Goal: Transaction & Acquisition: Purchase product/service

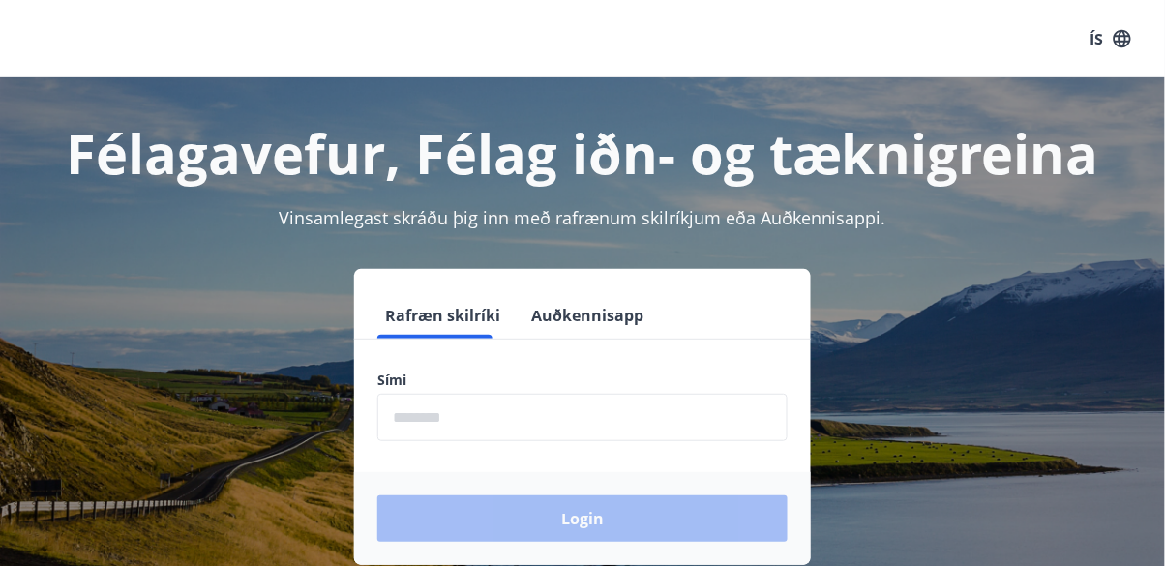
click at [567, 424] on input "phone" at bounding box center [582, 417] width 410 height 47
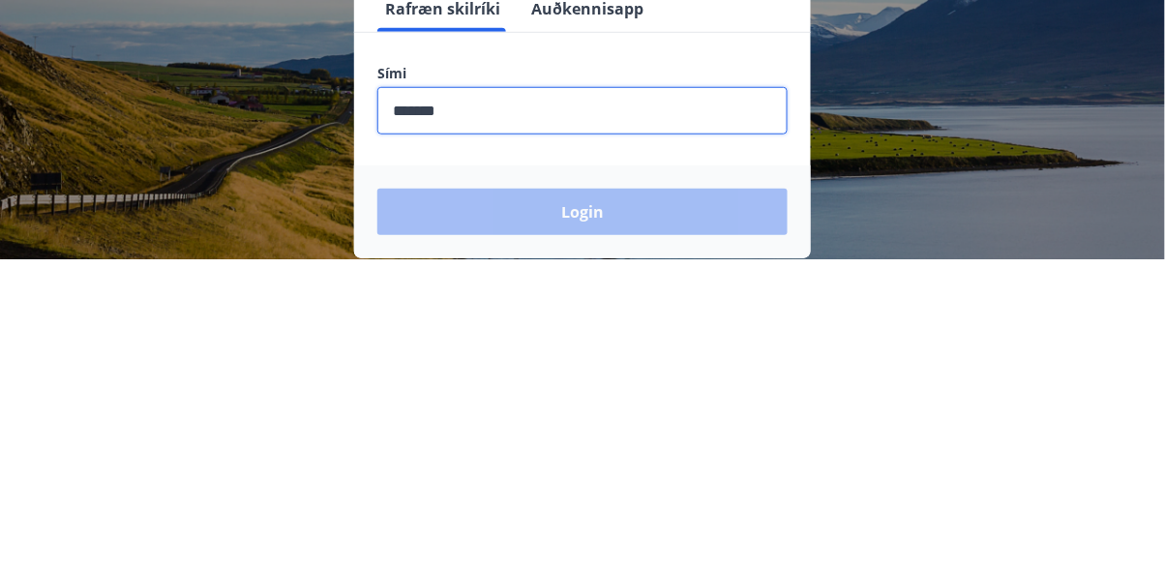
type input "********"
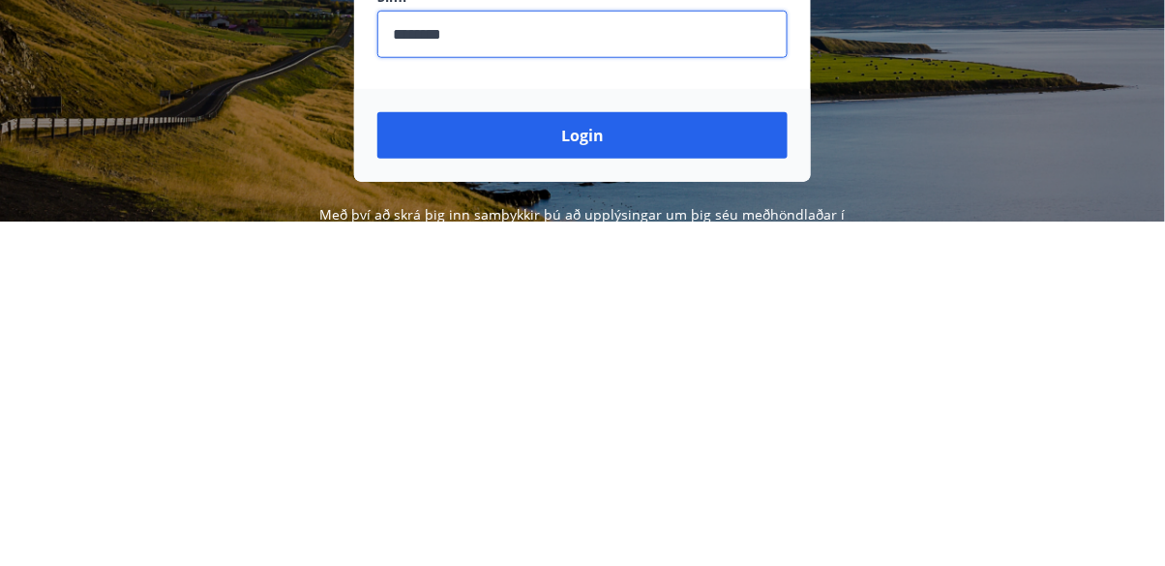
type input "********"
click at [556, 482] on button "Login" at bounding box center [582, 480] width 410 height 46
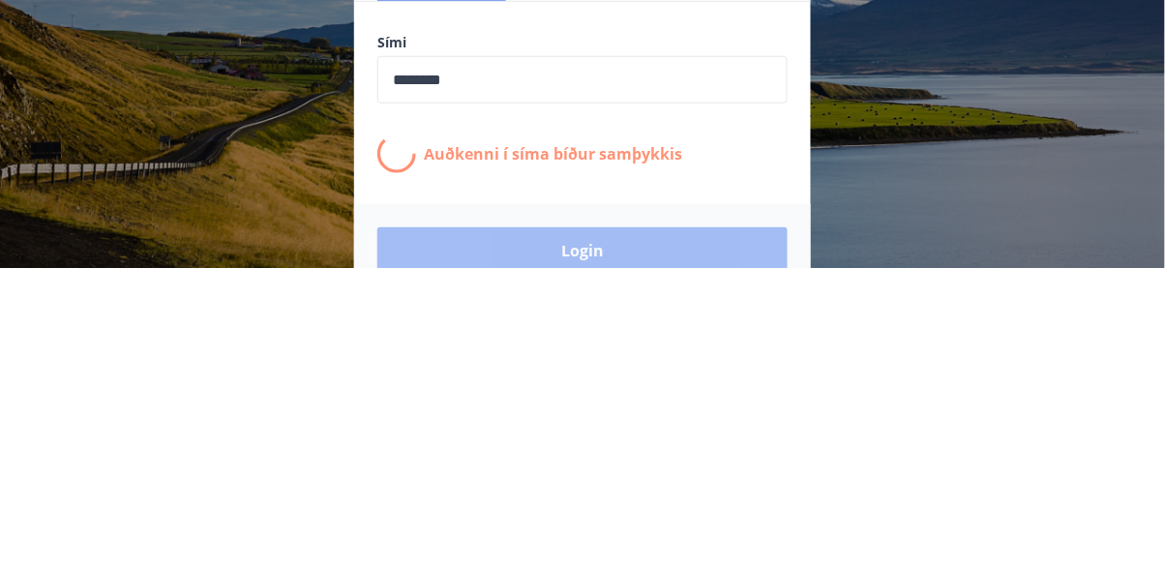
scroll to position [39, 0]
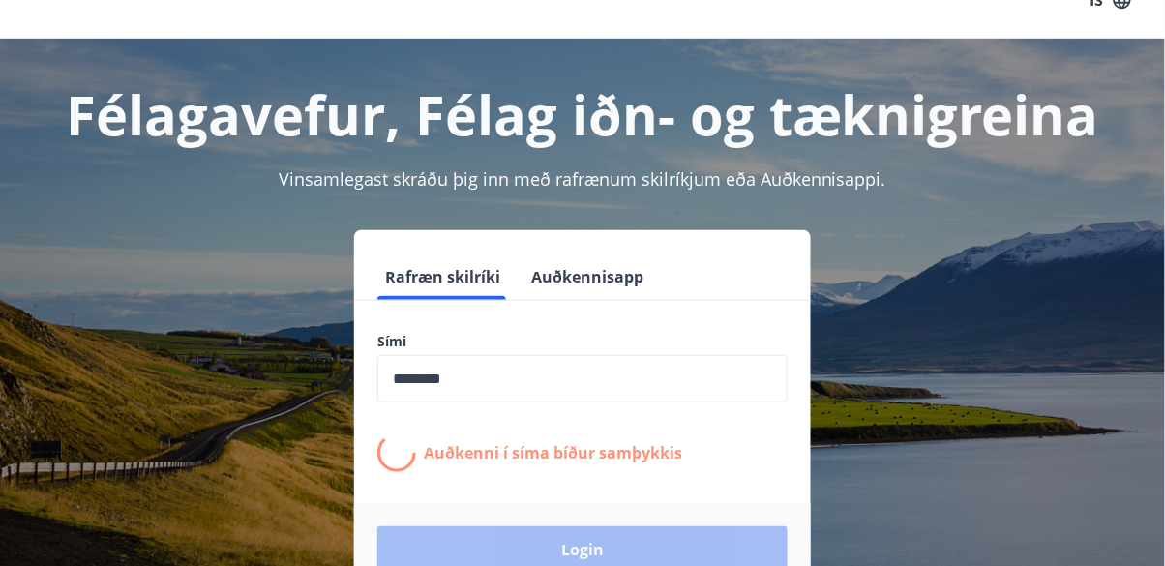
click at [3, 470] on div "Félagavefur, Félag iðn- og tæknigreina Vinsamlegast skráðu þig inn með rafrænum…" at bounding box center [582, 348] width 1165 height 619
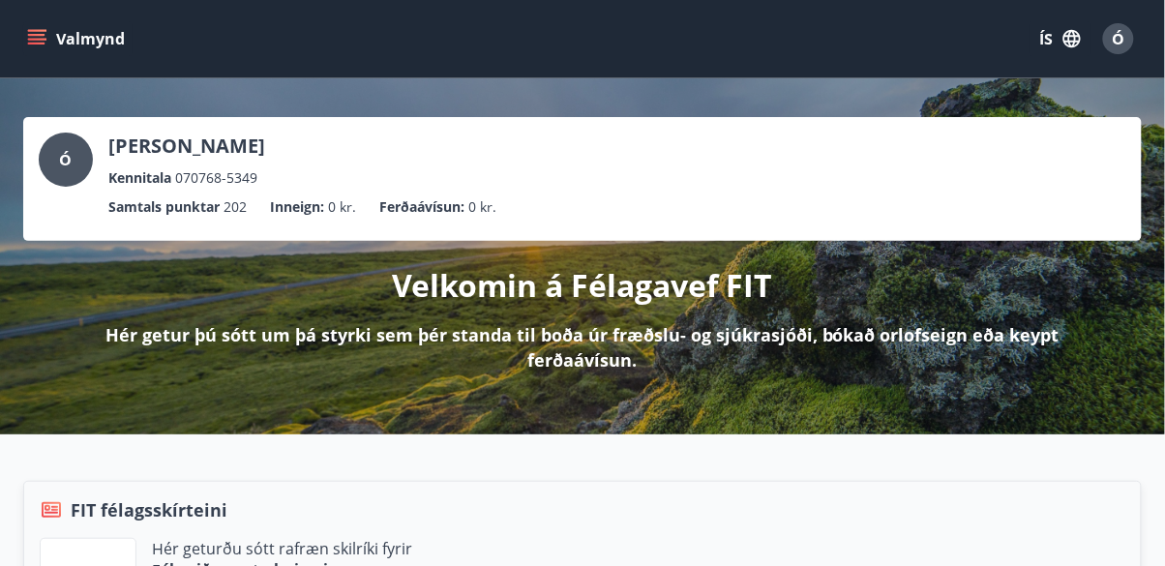
click at [31, 42] on icon "menu" at bounding box center [36, 38] width 19 height 19
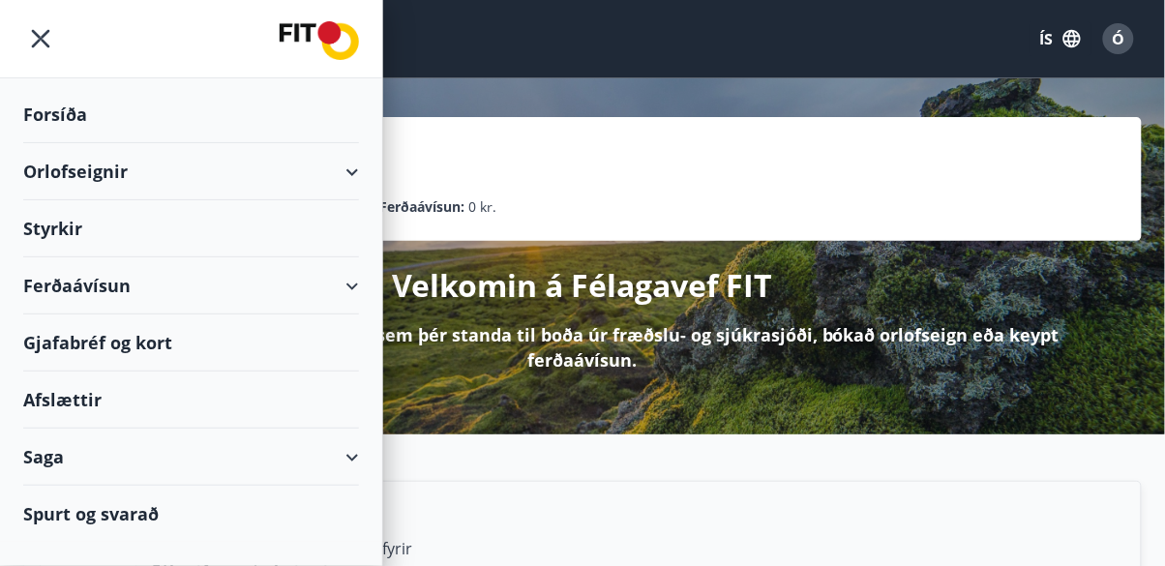
click at [333, 195] on div "Orlofseignir" at bounding box center [191, 171] width 336 height 57
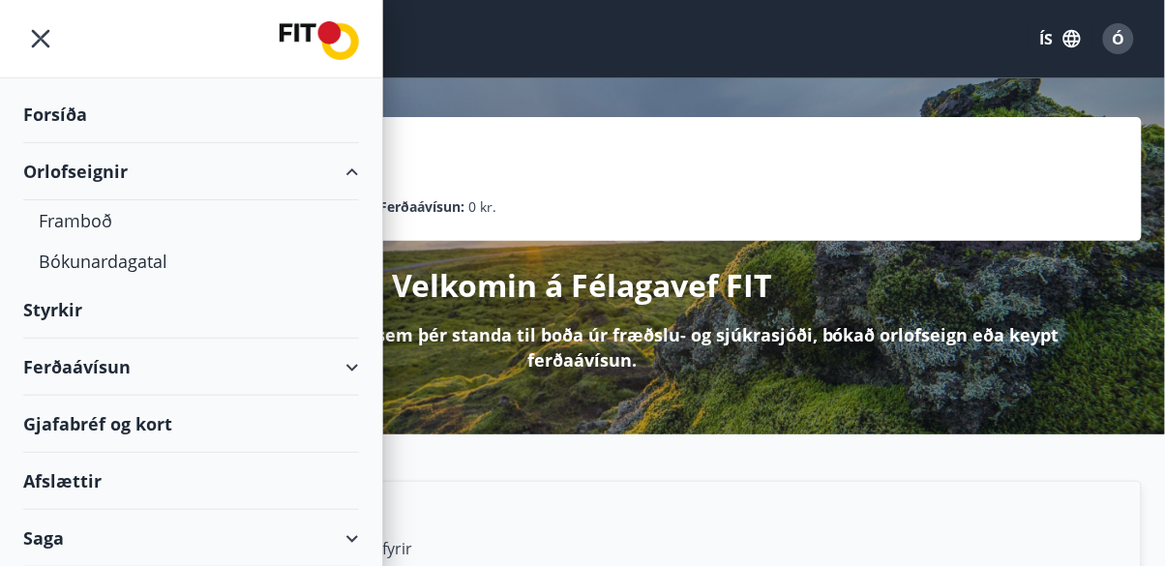
click at [78, 268] on div "Bókunardagatal" at bounding box center [191, 261] width 305 height 41
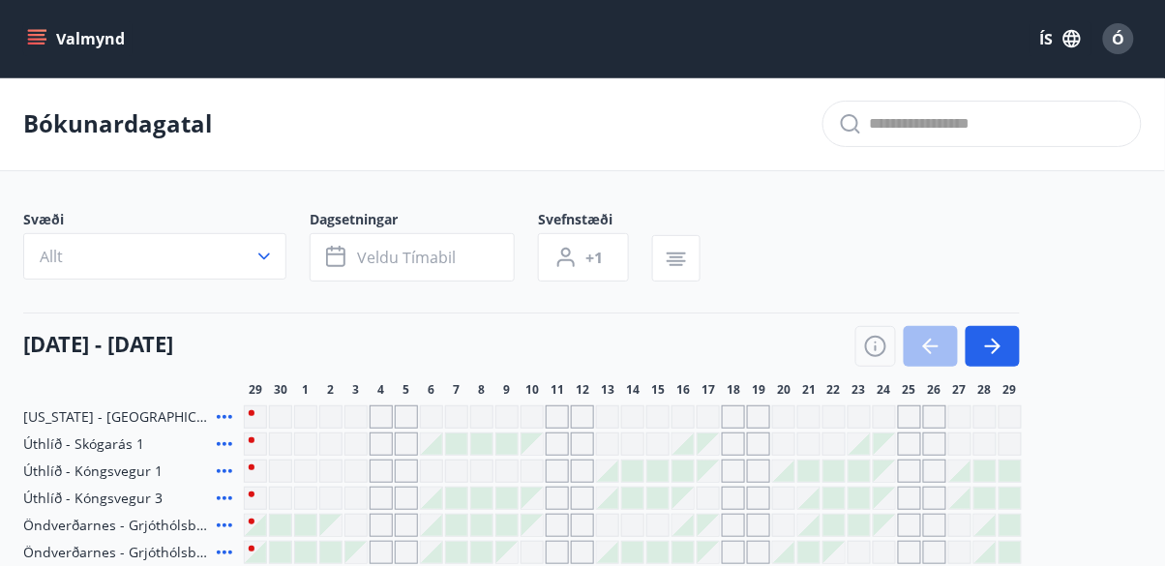
click at [28, 35] on icon "menu" at bounding box center [36, 35] width 17 height 2
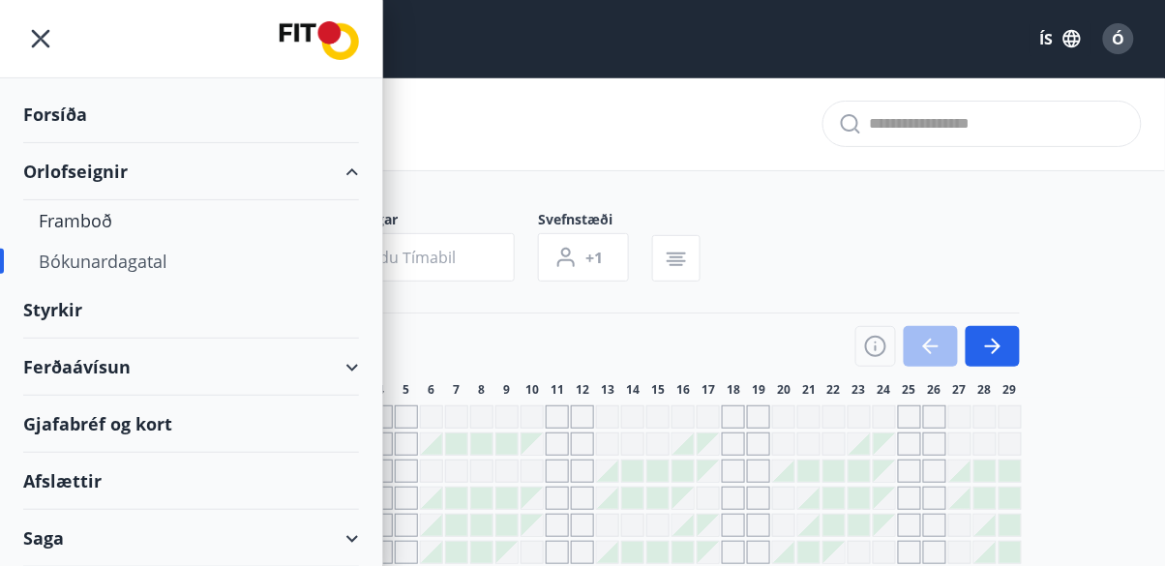
click at [57, 168] on div "Orlofseignir" at bounding box center [191, 171] width 336 height 57
click at [74, 170] on div "Orlofseignir" at bounding box center [191, 171] width 336 height 57
click at [38, 109] on div "Forsíða" at bounding box center [191, 114] width 336 height 57
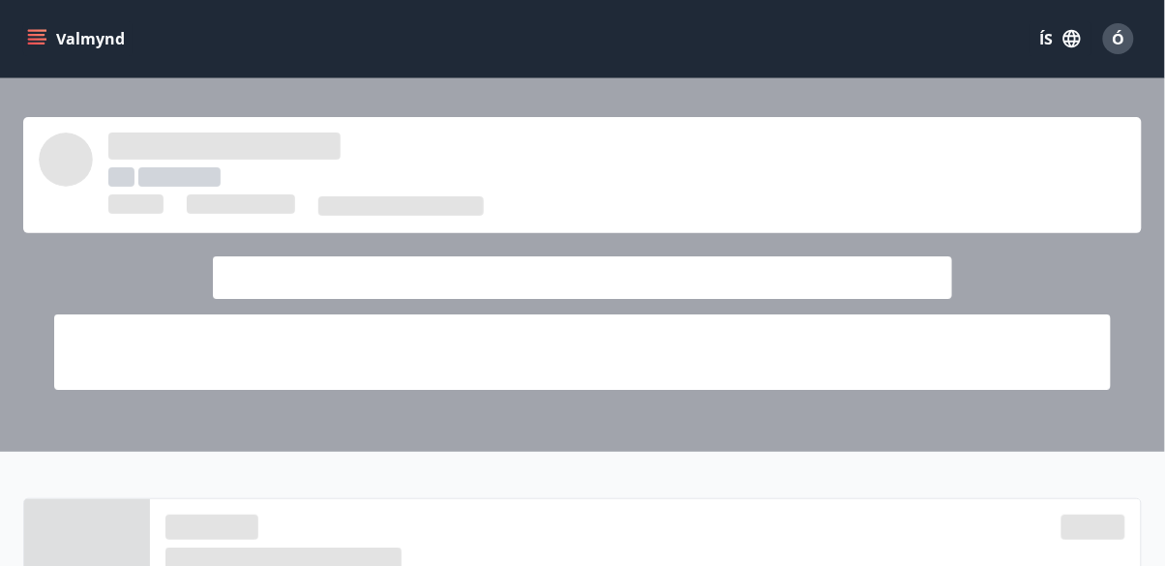
click at [55, 32] on button "Valmynd" at bounding box center [77, 38] width 109 height 35
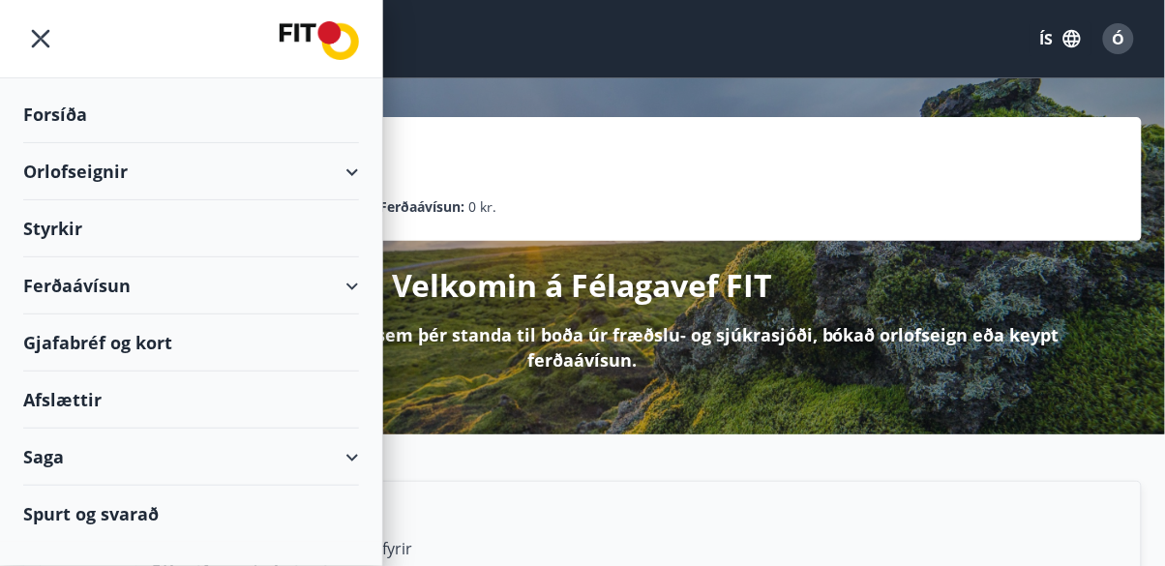
click at [84, 176] on div "Orlofseignir" at bounding box center [191, 171] width 336 height 57
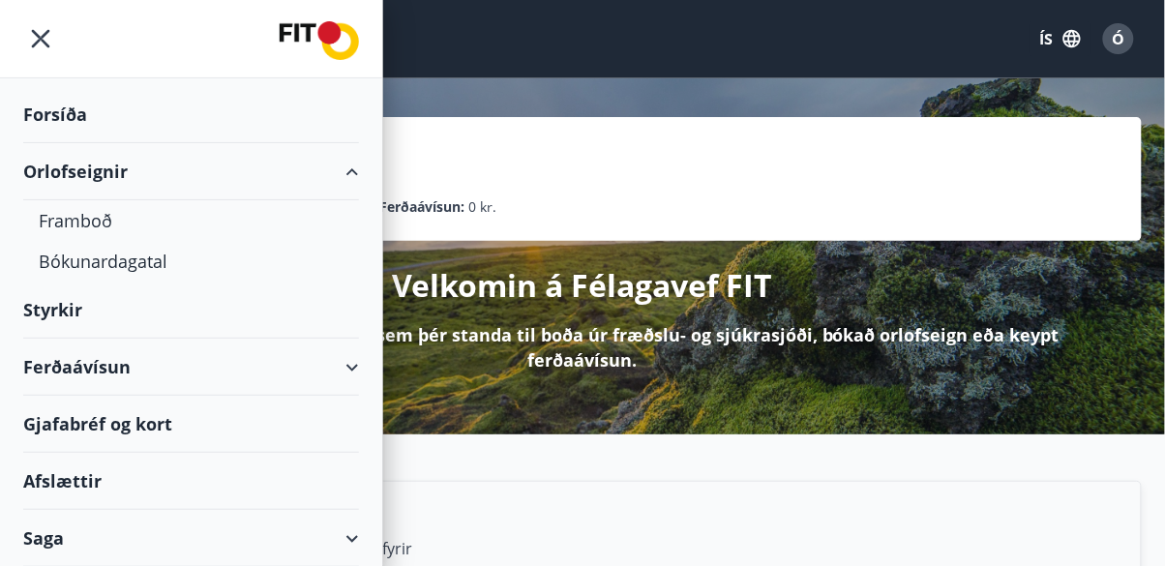
click at [86, 225] on div "Framboð" at bounding box center [191, 220] width 305 height 41
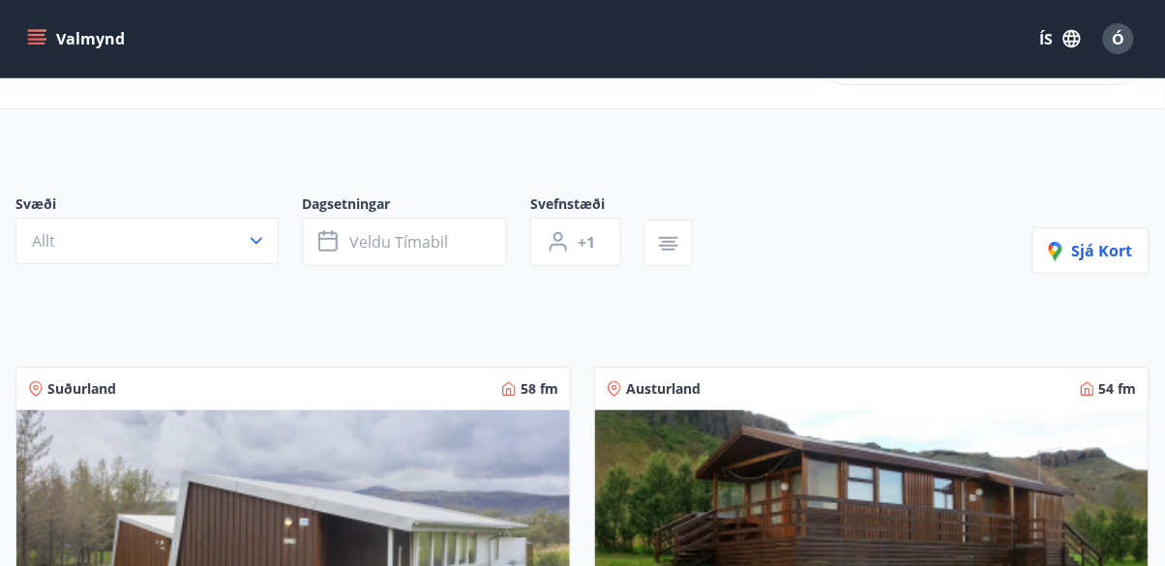
scroll to position [62, 0]
click at [30, 43] on icon "menu" at bounding box center [36, 44] width 17 height 2
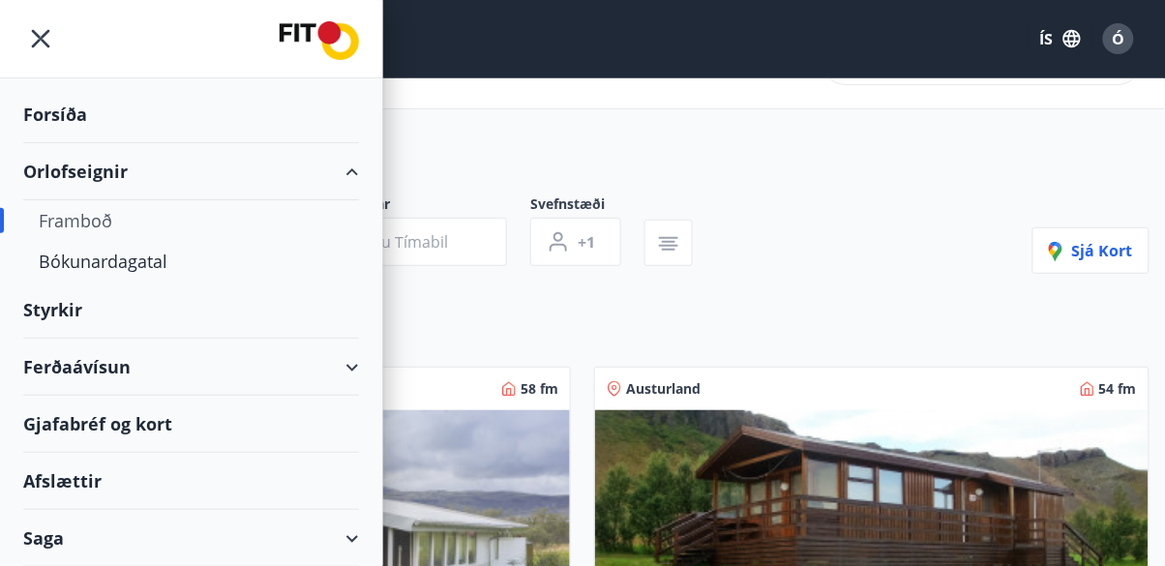
click at [52, 120] on div "Forsíða" at bounding box center [191, 114] width 336 height 57
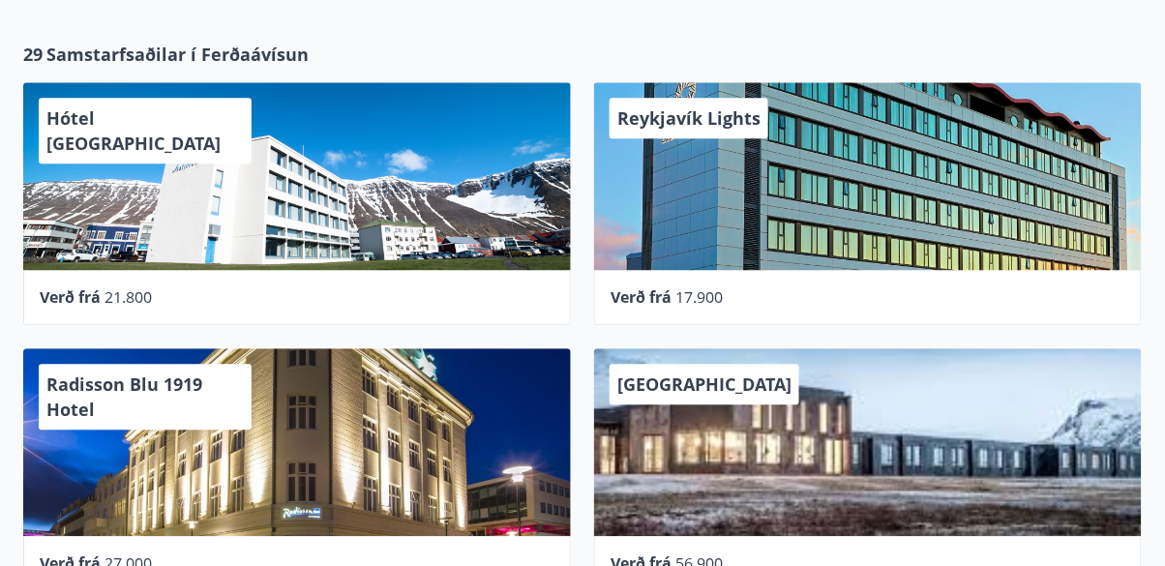
scroll to position [958, 0]
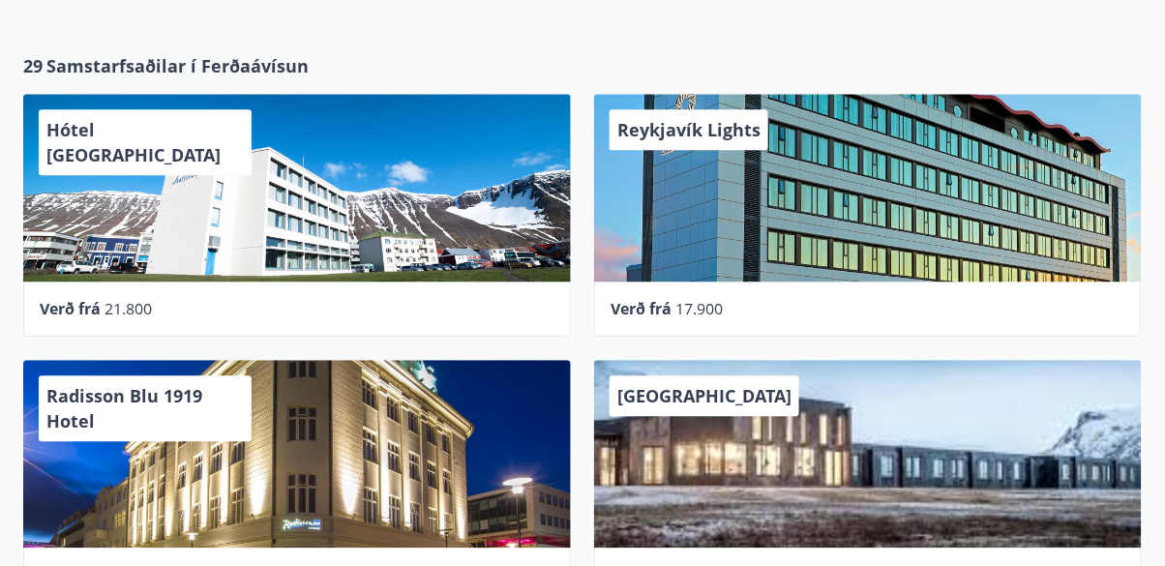
click at [679, 147] on div "Reykjavík Lights" at bounding box center [868, 188] width 548 height 188
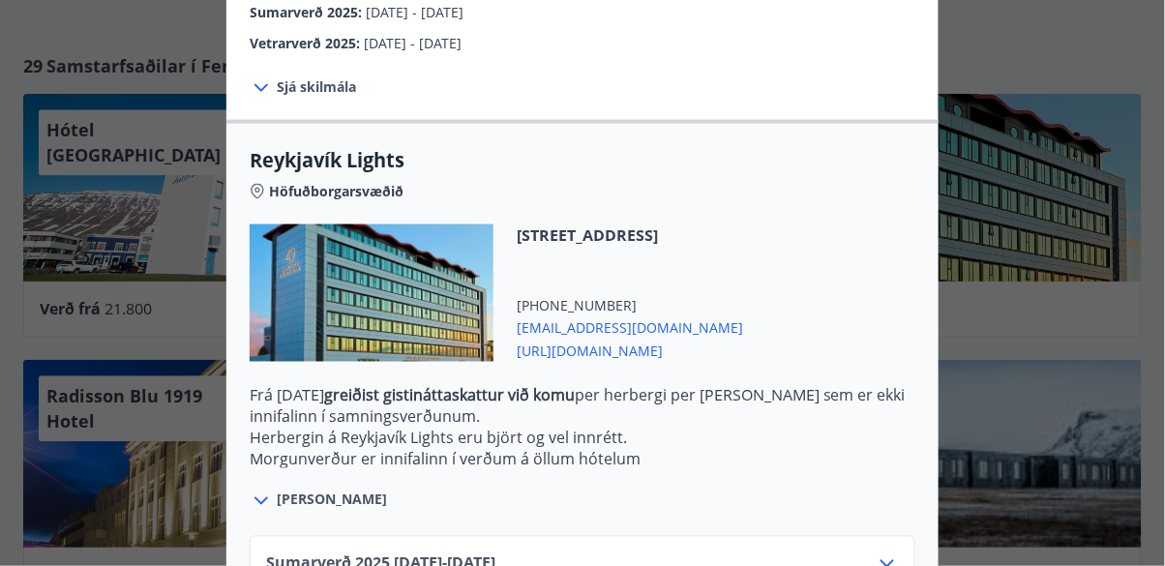
scroll to position [546, 0]
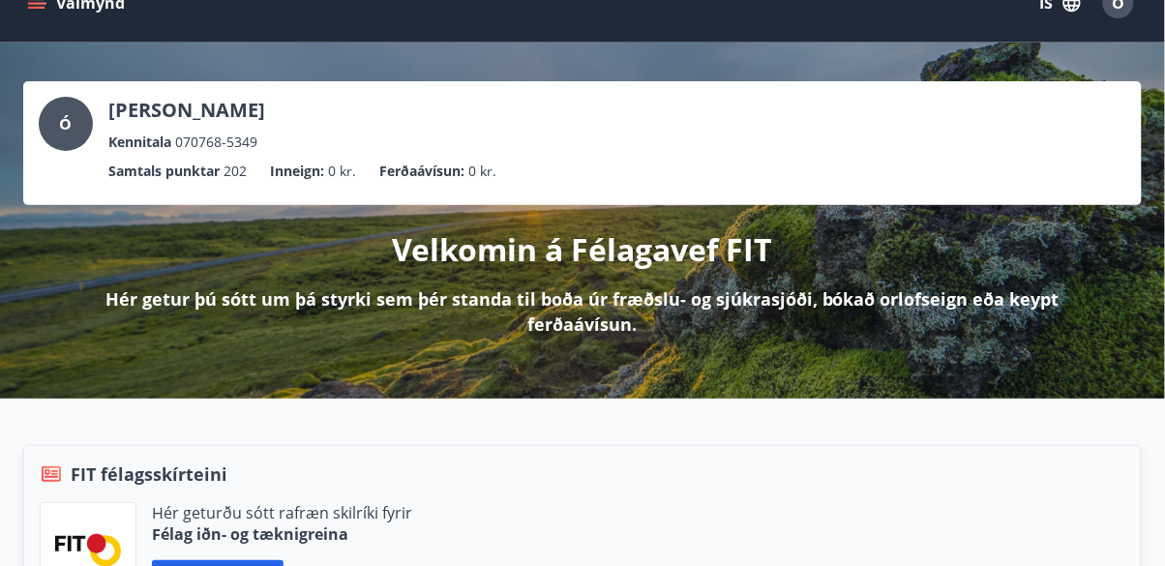
scroll to position [0, 0]
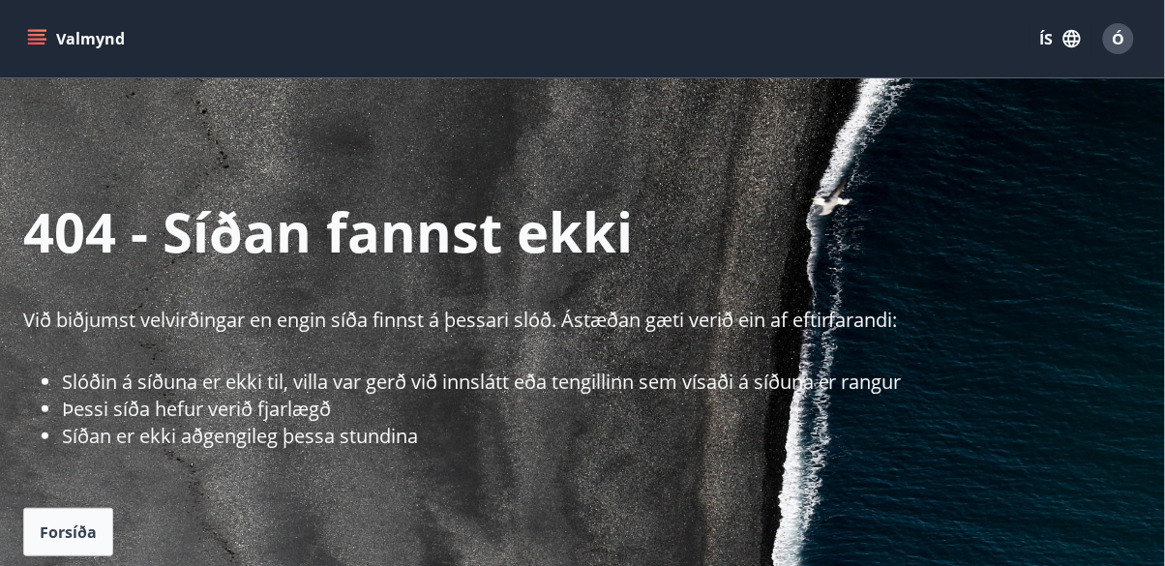
click at [3, 56] on div "Valmynd ÍS Ó" at bounding box center [582, 38] width 1165 height 77
click at [26, 36] on button "Valmynd" at bounding box center [77, 38] width 109 height 35
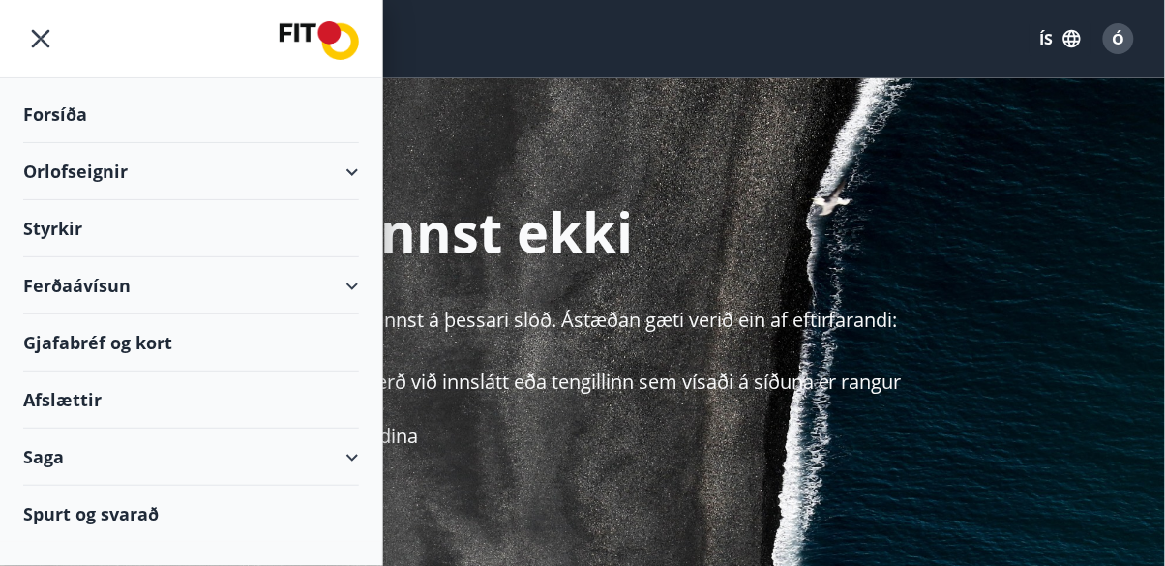
click at [95, 293] on div "Ferðaávísun" at bounding box center [191, 285] width 336 height 57
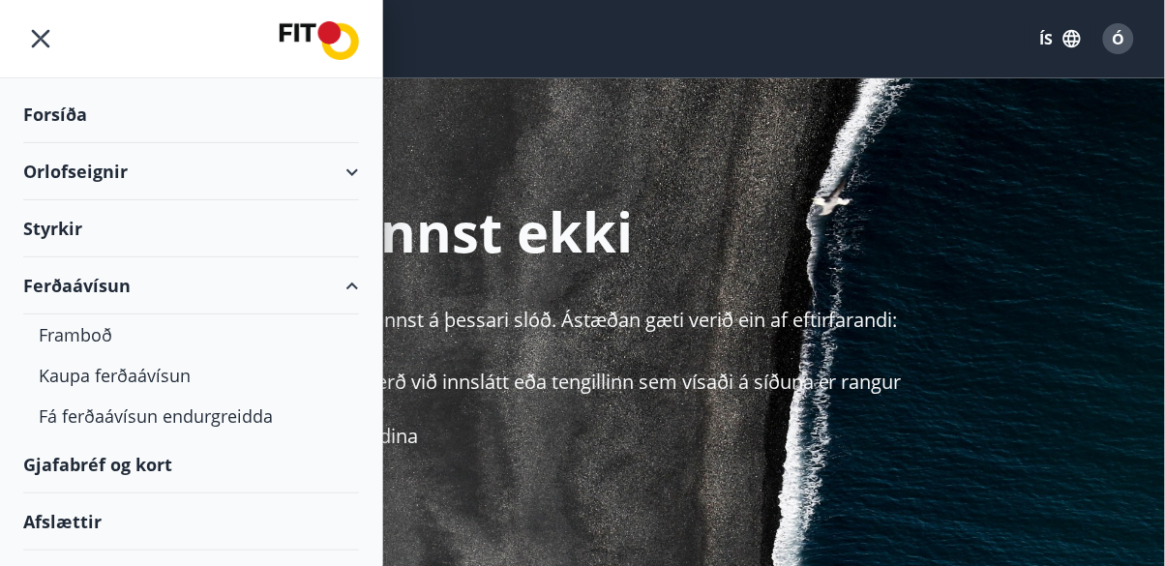
click at [74, 375] on div "Kaupa ferðaávísun" at bounding box center [191, 375] width 305 height 41
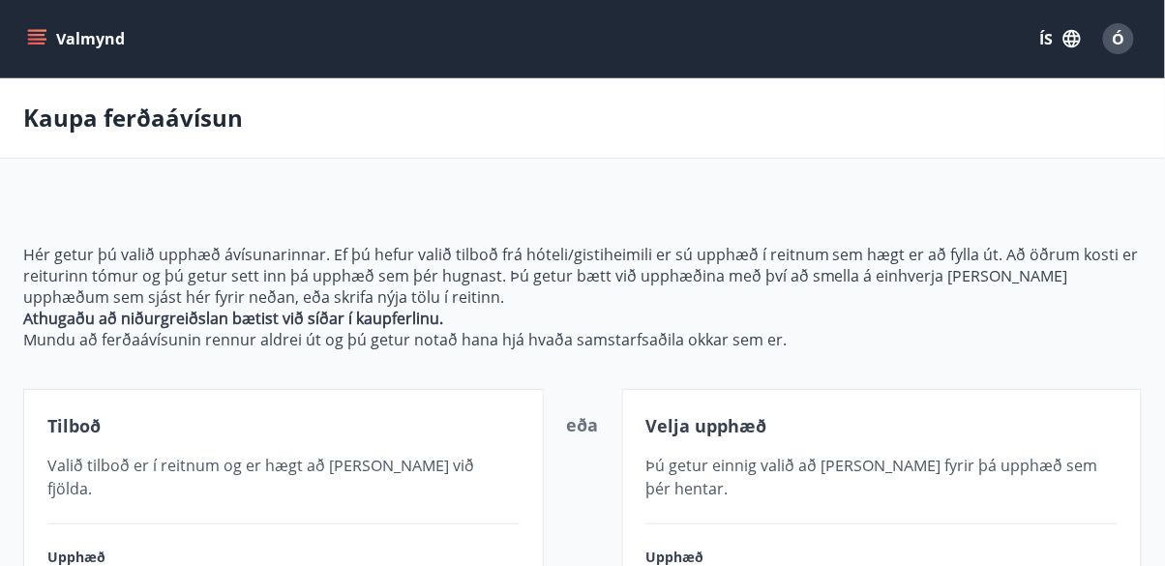
click at [41, 43] on icon "menu" at bounding box center [36, 44] width 17 height 2
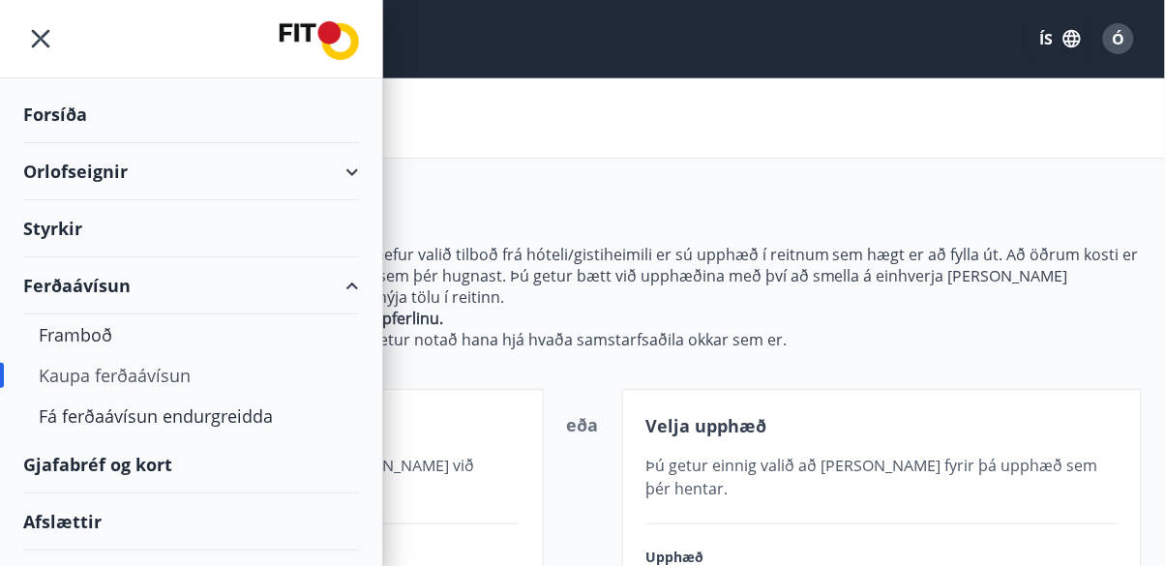
click at [75, 342] on div "Framboð" at bounding box center [191, 335] width 305 height 41
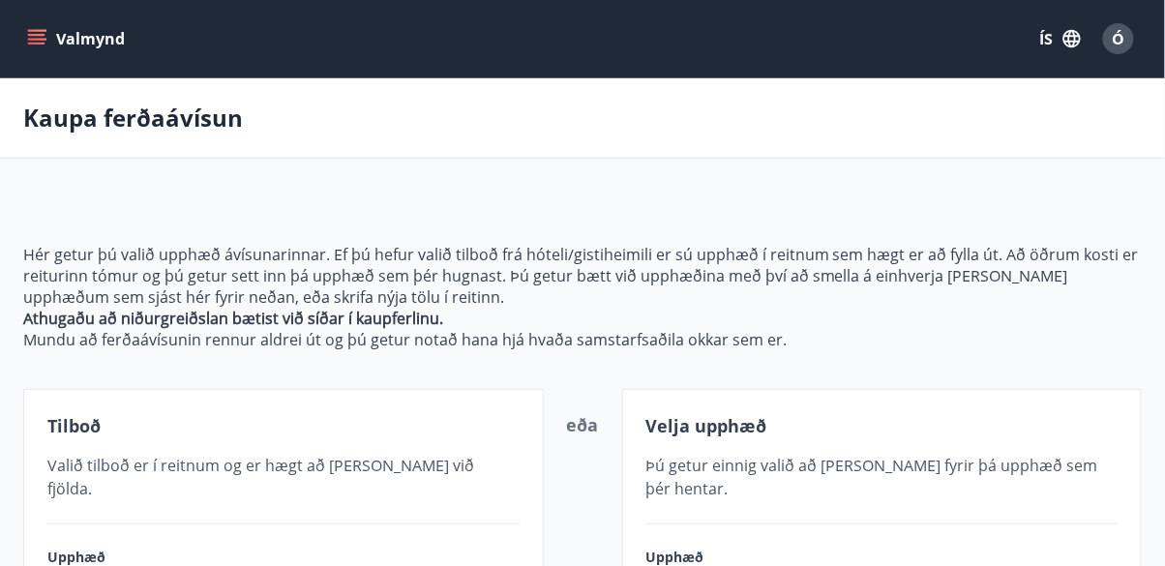
click at [39, 34] on icon "menu" at bounding box center [36, 35] width 17 height 2
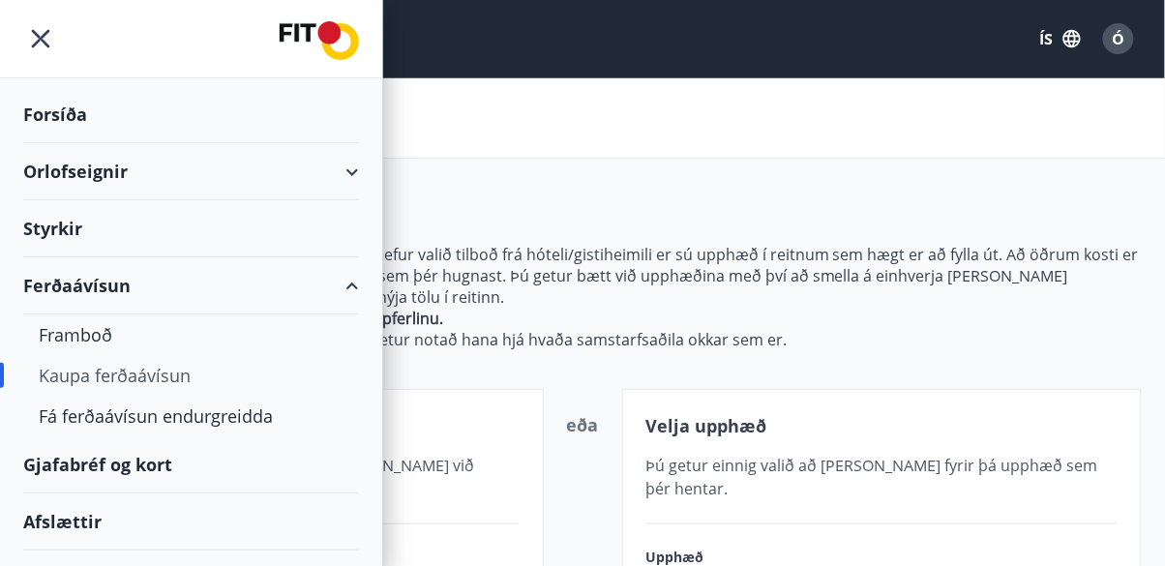
click at [46, 107] on div "Forsíða" at bounding box center [191, 114] width 336 height 57
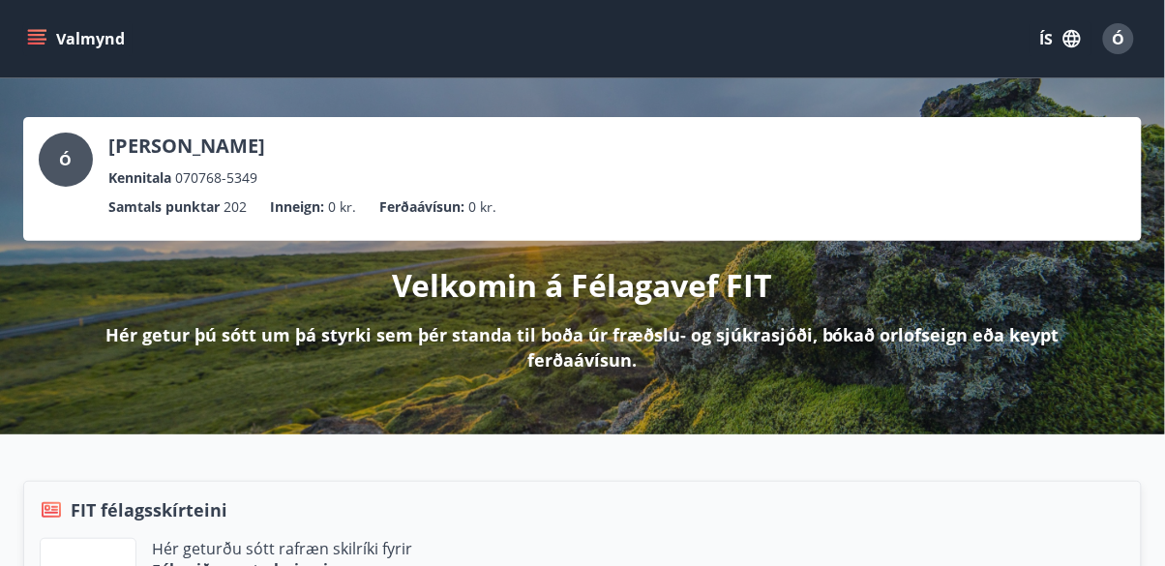
click at [33, 53] on button "Valmynd" at bounding box center [77, 38] width 109 height 35
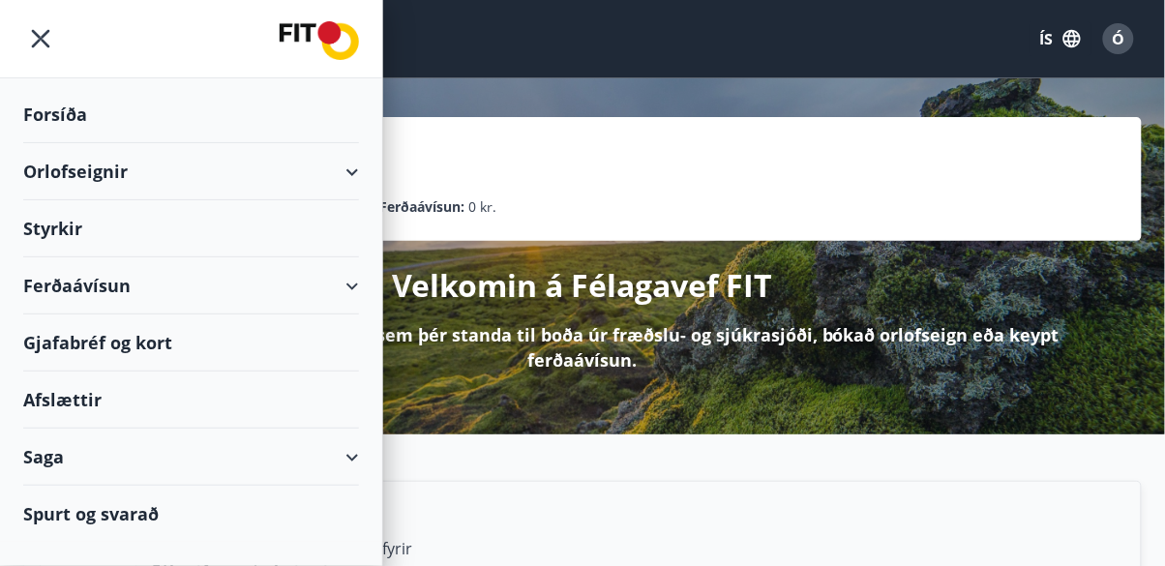
click at [66, 397] on div "Afslættir" at bounding box center [191, 400] width 336 height 57
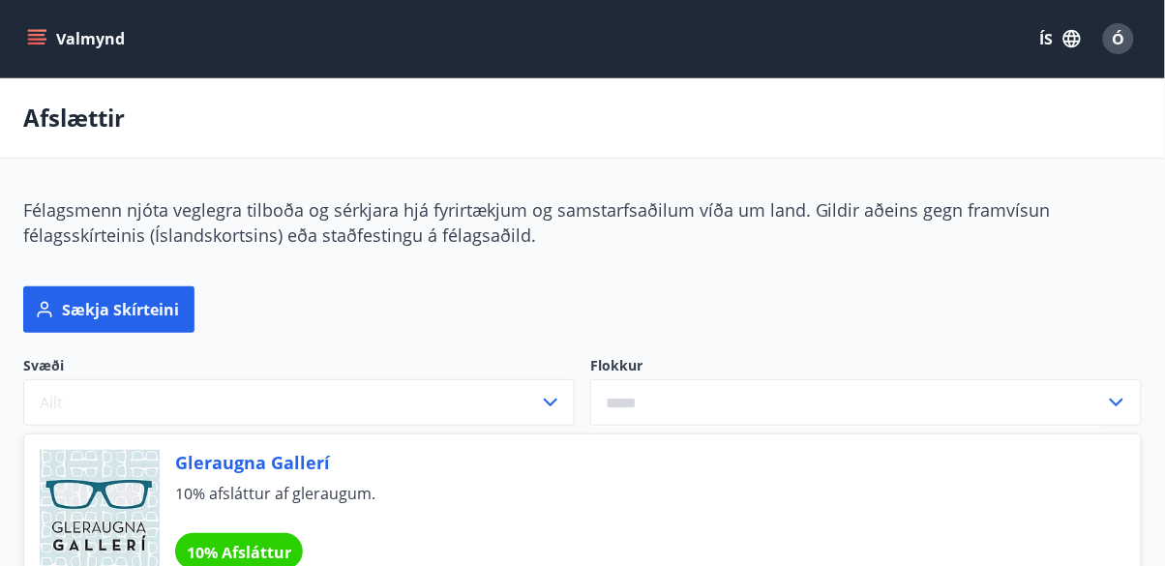
click at [44, 46] on icon "menu" at bounding box center [36, 38] width 19 height 19
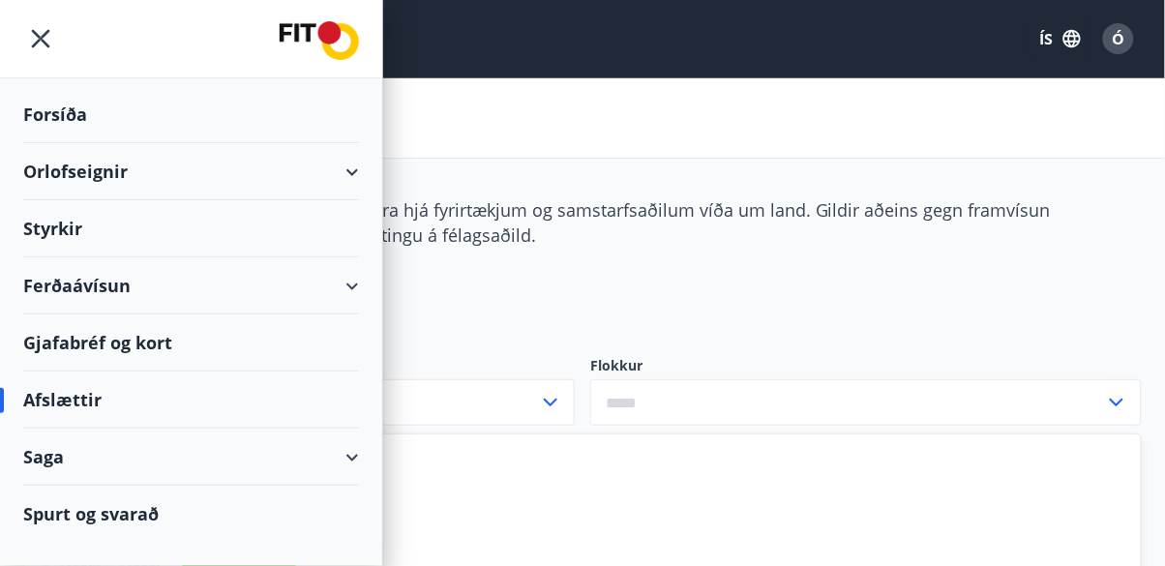
click at [45, 36] on icon "menu" at bounding box center [41, 39] width 18 height 18
